Goal: Transaction & Acquisition: Purchase product/service

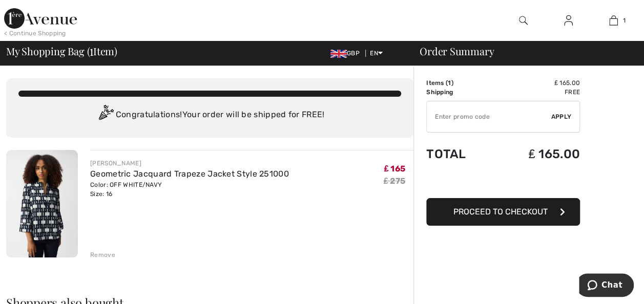
click at [551, 214] on button "Proceed to Checkout" at bounding box center [503, 212] width 154 height 28
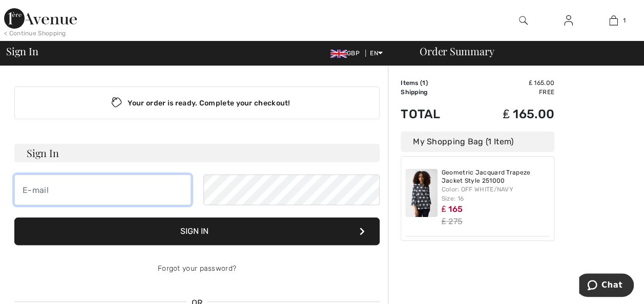
click at [162, 188] on input "email" at bounding box center [102, 190] width 177 height 31
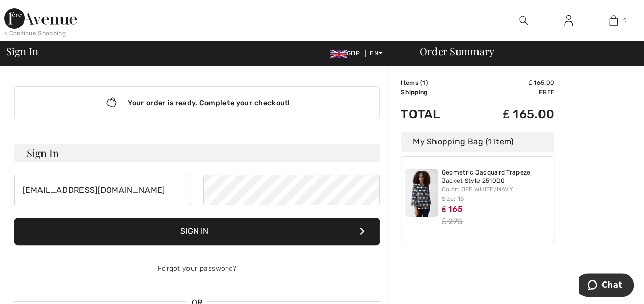
click at [281, 238] on button "Sign In" at bounding box center [196, 232] width 365 height 28
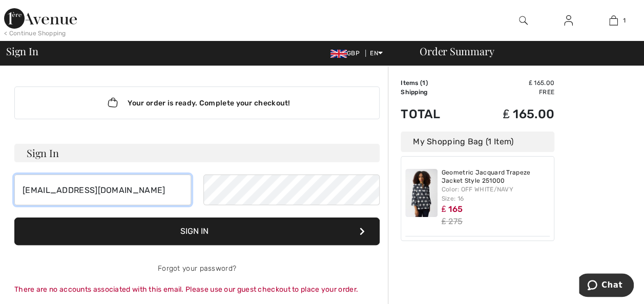
click at [166, 186] on input "[EMAIL_ADDRESS][DOMAIN_NAME]" at bounding box center [102, 190] width 177 height 31
type input "k"
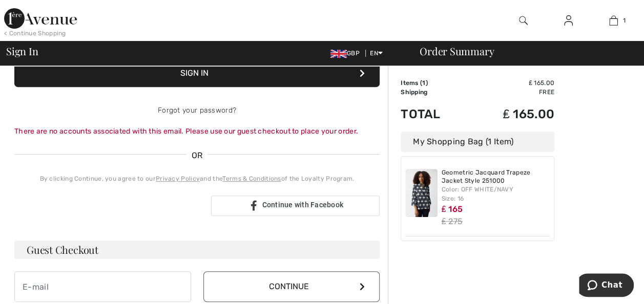
scroll to position [178, 0]
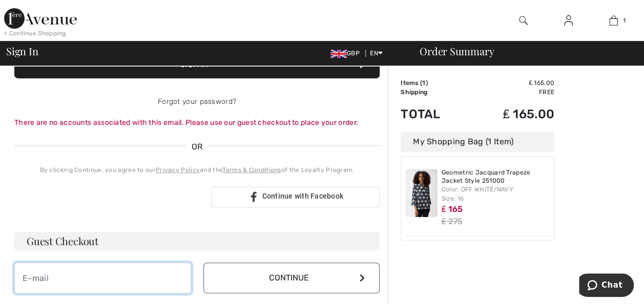
click at [119, 278] on input "email" at bounding box center [102, 278] width 177 height 31
type input "[EMAIL_ADDRESS][DOMAIN_NAME]"
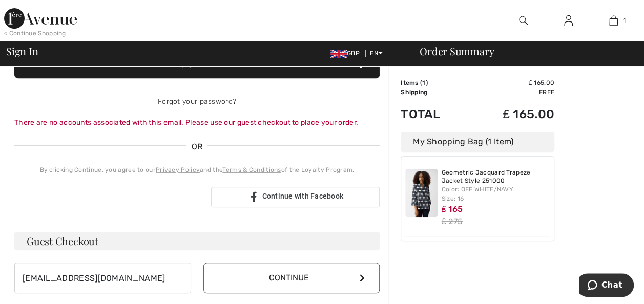
click at [363, 277] on icon at bounding box center [362, 278] width 5 height 8
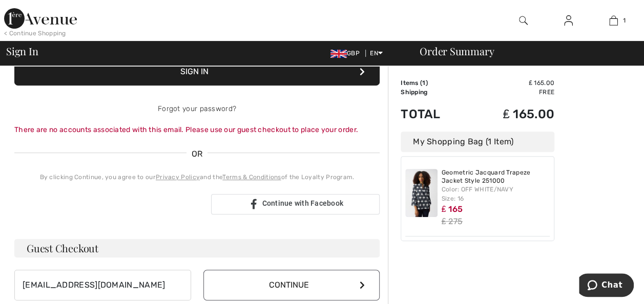
scroll to position [167, 0]
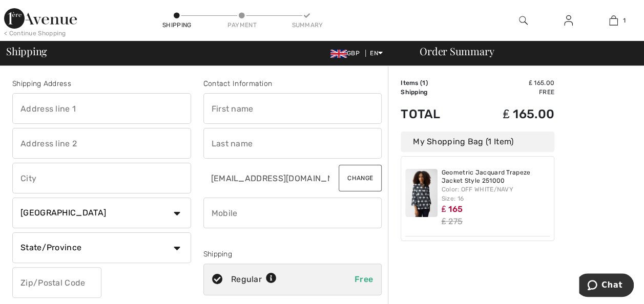
click at [301, 115] on input "text" at bounding box center [292, 108] width 179 height 31
type input "[PERSON_NAME]"
type input "[STREET_ADDRESS]"
type input "Bramley"
type input "Leeds"
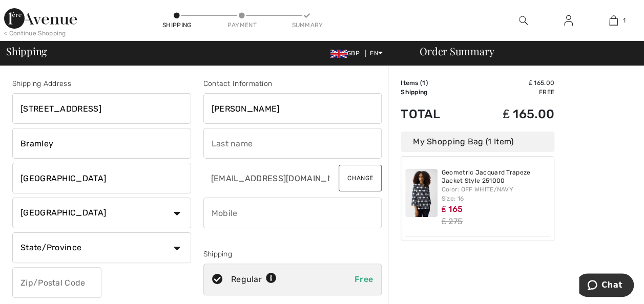
select select "GB"
type input "LS13 4LD"
type input "Slater"
type input "07846584602"
type input "LS134LD"
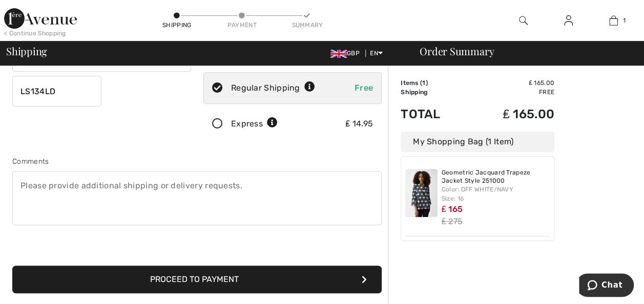
scroll to position [198, 0]
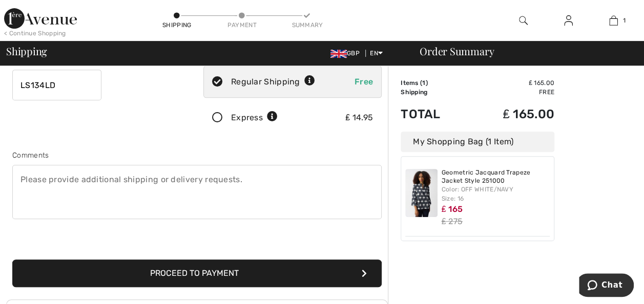
click at [269, 276] on button "Proceed to Payment" at bounding box center [196, 274] width 369 height 28
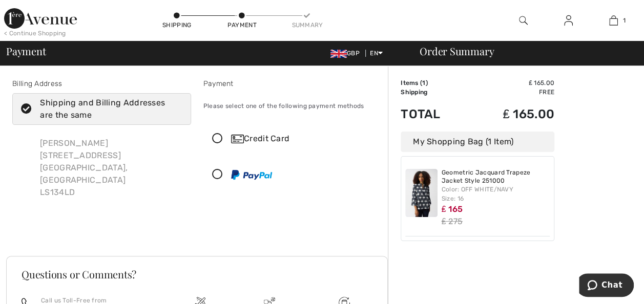
click at [215, 134] on icon at bounding box center [217, 139] width 27 height 11
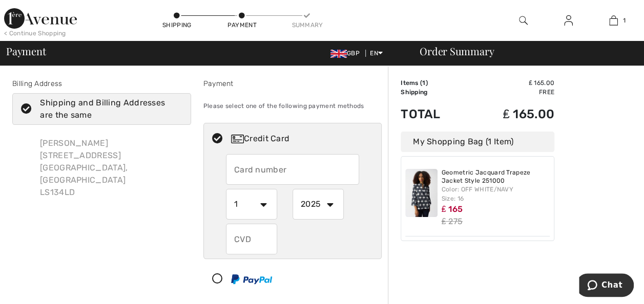
click at [315, 172] on input "text" at bounding box center [292, 169] width 133 height 31
type input "[CREDIT_CARD_NUMBER]"
select select "4"
select select "2029"
type input "352"
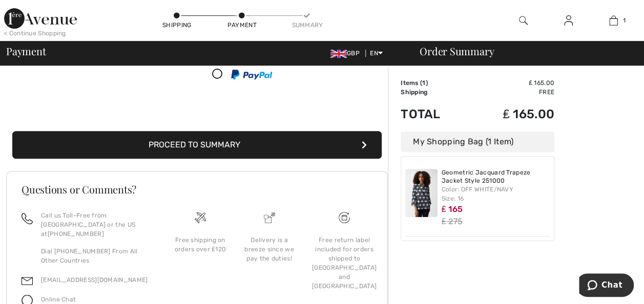
scroll to position [249, 0]
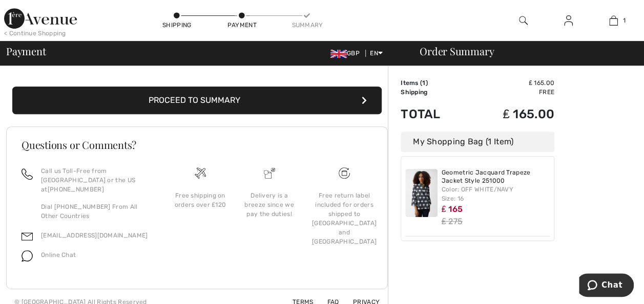
click at [325, 106] on button "Proceed to Summary" at bounding box center [196, 101] width 369 height 28
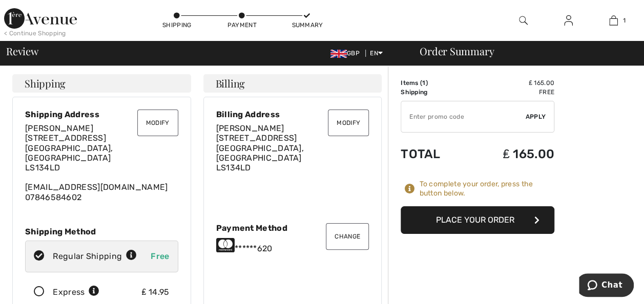
click at [501, 223] on button "Place Your Order" at bounding box center [478, 220] width 154 height 28
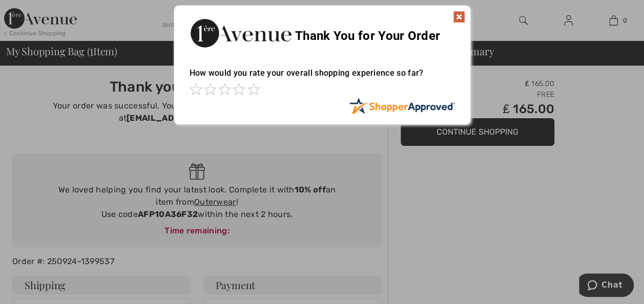
click at [464, 15] on img at bounding box center [459, 17] width 12 height 12
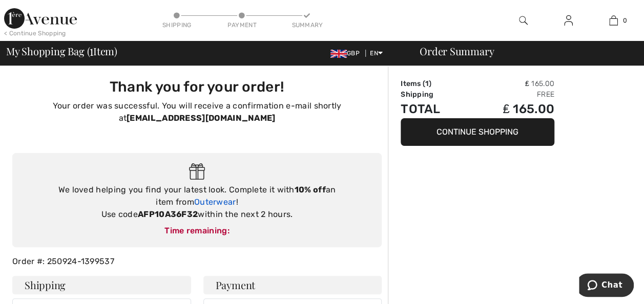
click at [205, 204] on link "Outerwear" at bounding box center [215, 202] width 42 height 10
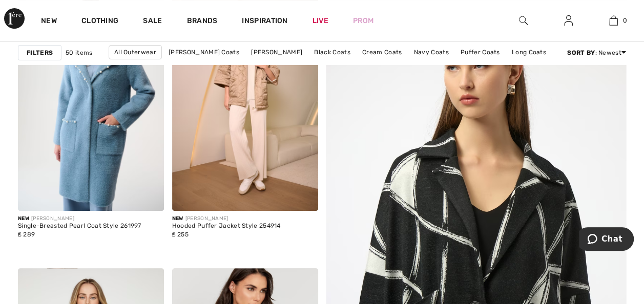
scroll to position [171, 0]
